Goal: Task Accomplishment & Management: Complete application form

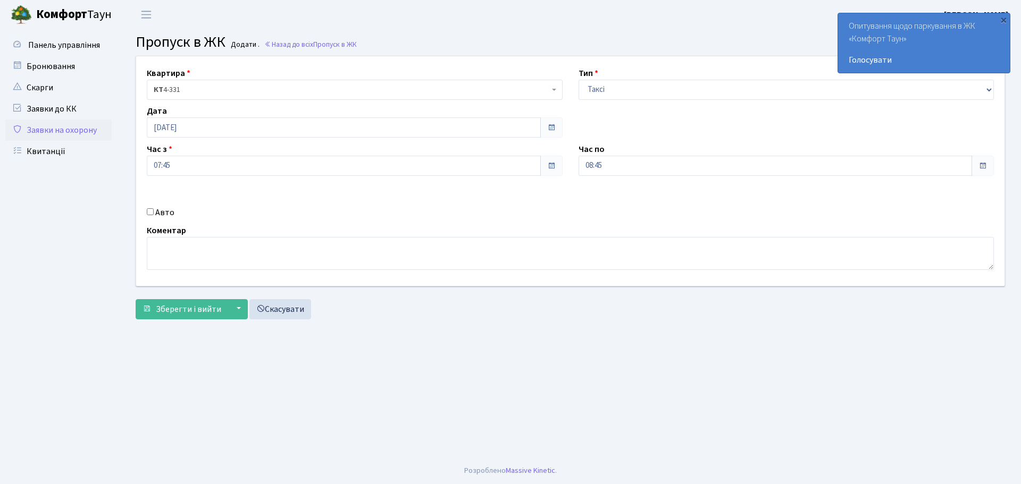
select select "2"
click at [153, 212] on input "Авто" at bounding box center [150, 211] width 7 height 7
checkbox input "true"
click at [605, 202] on input "text" at bounding box center [786, 203] width 416 height 20
type input "КА0396ЕК"
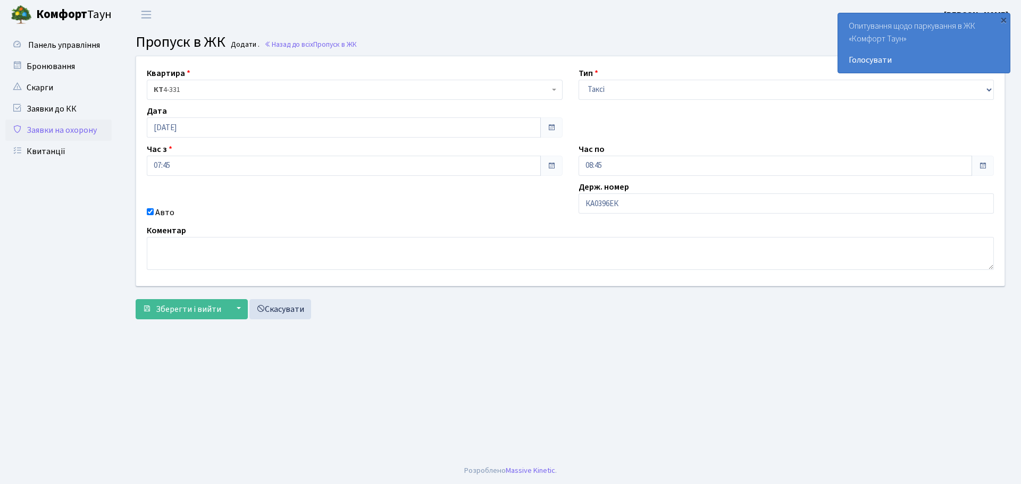
click at [147, 293] on form "Квартира <b>КТ</b>&nbsp;&nbsp;&nbsp;&nbsp;4-331 КТ 4-331 Тип - Доставка Таксі Г…" at bounding box center [570, 188] width 869 height 264
click at [150, 302] on button "Зберегти і вийти" at bounding box center [182, 309] width 92 height 20
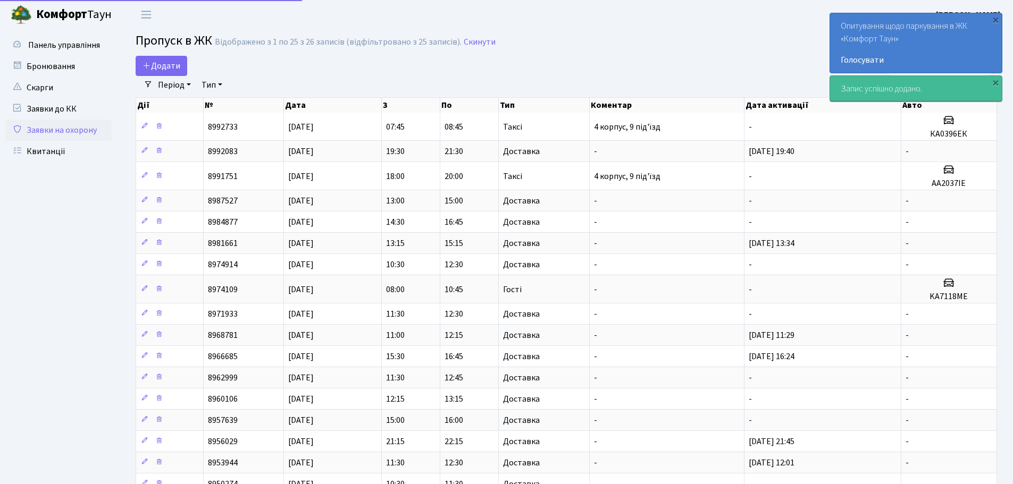
select select "25"
